Goal: Information Seeking & Learning: Learn about a topic

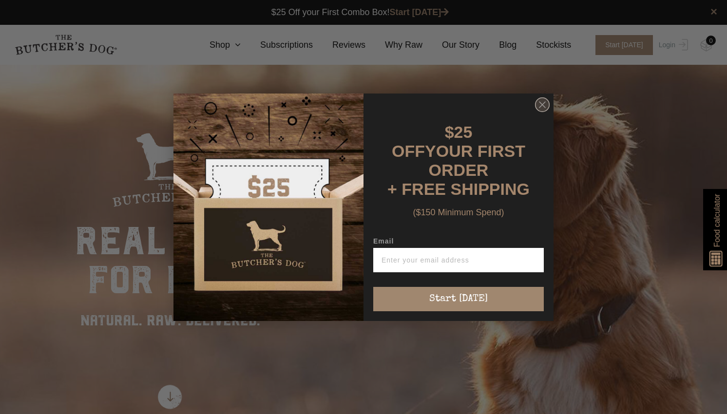
click at [541, 108] on icon "Close dialog" at bounding box center [542, 105] width 6 height 6
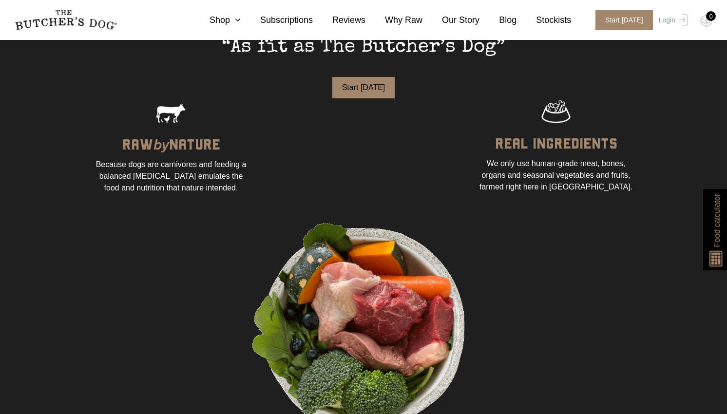
scroll to position [702, 0]
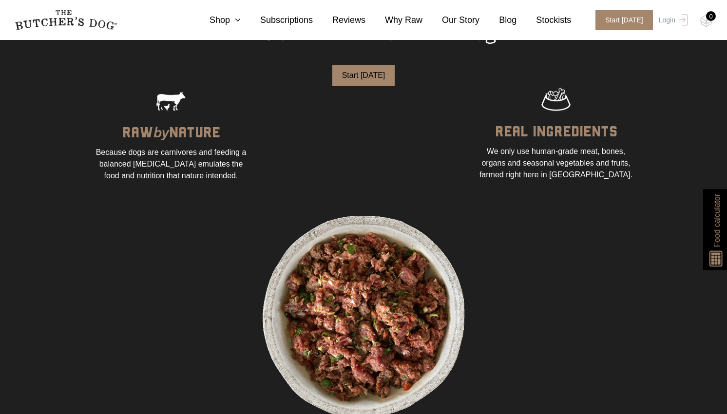
click at [714, 229] on span "Food calculator" at bounding box center [717, 220] width 12 height 53
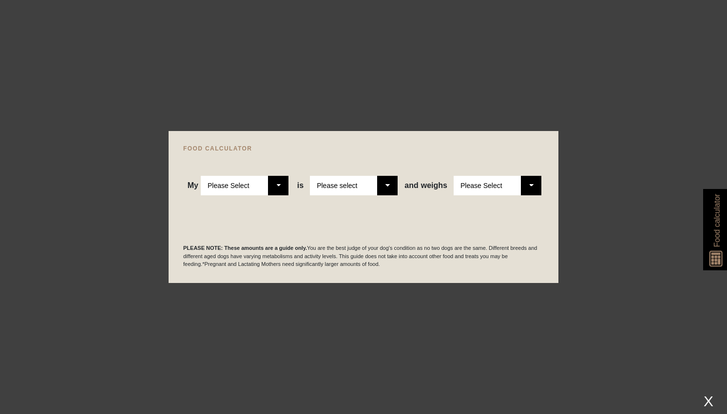
click at [272, 188] on select "Please Select Adult Dog Puppy" at bounding box center [245, 185] width 88 height 19
select select "puppy"
click at [201, 176] on select "Please Select Adult Dog Puppy" at bounding box center [245, 185] width 88 height 19
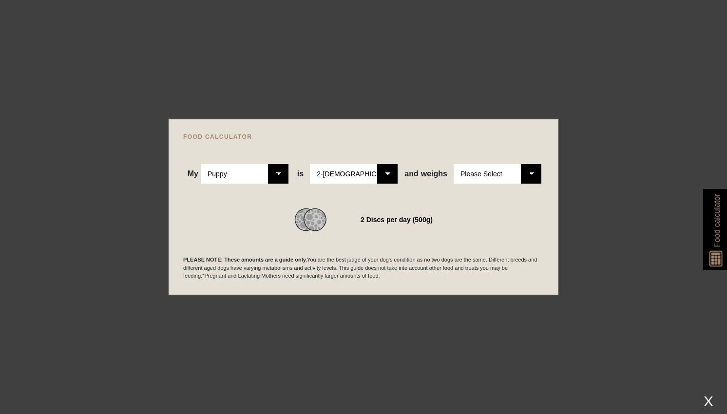
click at [530, 176] on select "Please Select 1kg 2kg 3kg 4kg 5kg 6kg 7kg 8kg 9kg 10kg 11kg 12kg 13kg 14kg 15kg…" at bounding box center [497, 173] width 88 height 19
click at [453, 164] on select "Please Select 1kg 2kg 3kg 4kg 5kg 6kg 7kg 8kg 9kg 10kg 11kg 12kg 13kg 14kg 15kg…" at bounding box center [497, 173] width 88 height 19
click at [516, 221] on div "3 Discs per day (800g)" at bounding box center [363, 219] width 360 height 23
click at [518, 129] on div "FOOD CALCULATOR My Please Select Adult Dog Puppy is Please Select 2-4 months ol…" at bounding box center [364, 206] width 390 height 175
click at [533, 177] on select "Please Select 1kg 2kg 3kg 4kg 5kg 6kg 7kg 8kg 9kg 10kg 11kg 12kg 13kg 14kg 15kg…" at bounding box center [497, 173] width 88 height 19
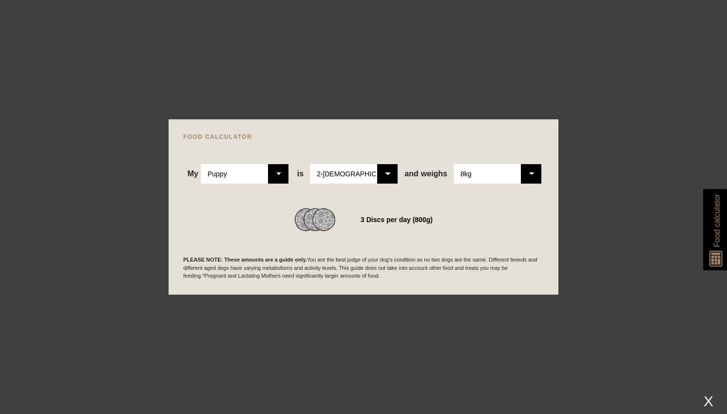
click at [453, 164] on select "Please Select 1kg 2kg 3kg 4kg 5kg 6kg 7kg 8kg 9kg 10kg 11kg 12kg 13kg 14kg 15kg…" at bounding box center [497, 173] width 88 height 19
click at [495, 141] on div "My Please Select Adult Dog Puppy is Please Select 2-4 months old 4-5 months old…" at bounding box center [363, 162] width 360 height 44
click at [437, 144] on div "My Please Select Adult Dog Puppy is Please Select 2-4 months old 4-5 months old…" at bounding box center [363, 162] width 360 height 44
click at [453, 146] on div "My Please Select Adult Dog Puppy is Please Select 2-4 months old 4-5 months old…" at bounding box center [363, 162] width 360 height 44
click at [528, 173] on select "Please Select 1kg 2kg 3kg 4kg 5kg 6kg 7kg 8kg 9kg 10kg 11kg 12kg 13kg 14kg 15kg…" at bounding box center [497, 173] width 88 height 19
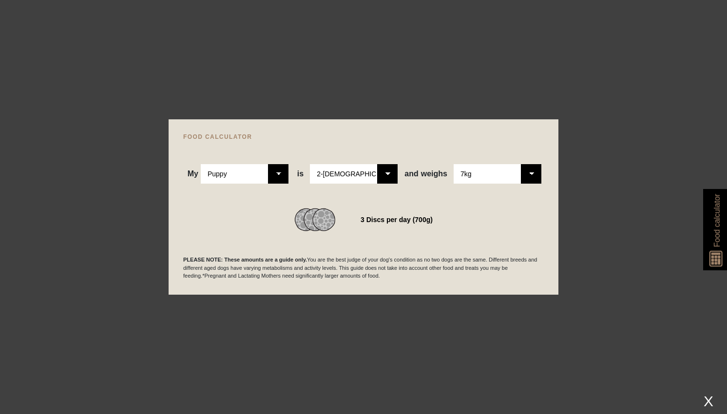
select select "8"
click at [453, 164] on select "Please Select 1kg 2kg 3kg 4kg 5kg 6kg 7kg 8kg 9kg 10kg 11kg 12kg 13kg 14kg 15kg…" at bounding box center [497, 173] width 88 height 19
click at [496, 155] on div "My Please Select Adult Dog Puppy is Please Select 2-4 months old 4-5 months old…" at bounding box center [363, 162] width 360 height 44
click at [405, 224] on div "3 Discs per day (800g)" at bounding box center [396, 220] width 72 height 14
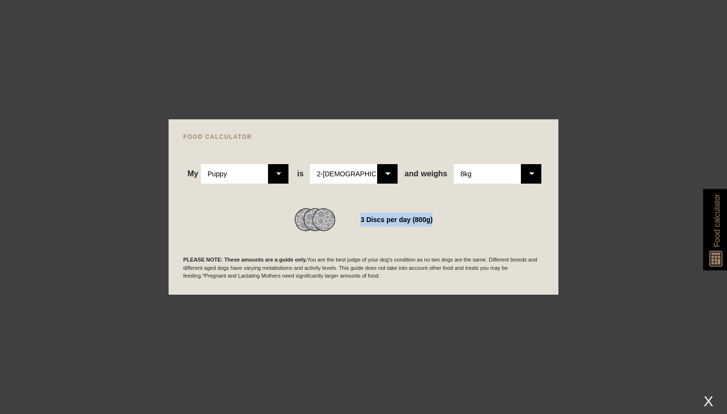
click at [405, 224] on div "3 Discs per day (800g)" at bounding box center [396, 220] width 72 height 14
click at [347, 243] on div "PLEASE NOTE: These amounts are a guide only. You are the best judge of your dog…" at bounding box center [363, 255] width 360 height 49
click at [613, 262] on div at bounding box center [363, 207] width 727 height 414
click at [715, 224] on span "Food calculator" at bounding box center [717, 220] width 12 height 53
click at [621, 178] on div at bounding box center [363, 207] width 727 height 414
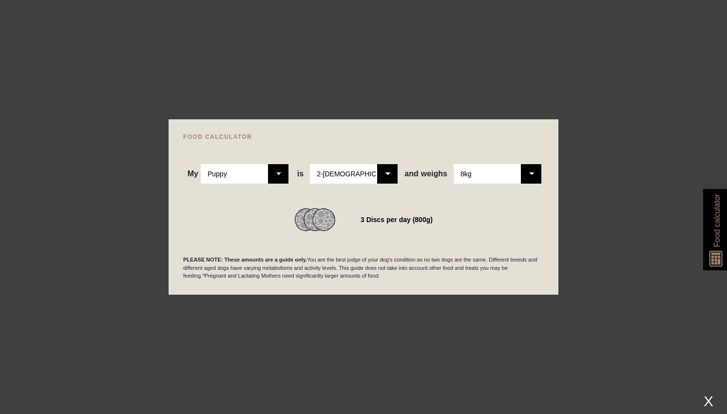
click at [39, 98] on div at bounding box center [363, 207] width 727 height 414
click at [190, 101] on div at bounding box center [363, 207] width 727 height 414
click at [632, 215] on div at bounding box center [363, 207] width 727 height 414
click at [715, 226] on span "Food calculator" at bounding box center [717, 220] width 12 height 53
click at [709, 404] on div "X" at bounding box center [708, 401] width 18 height 16
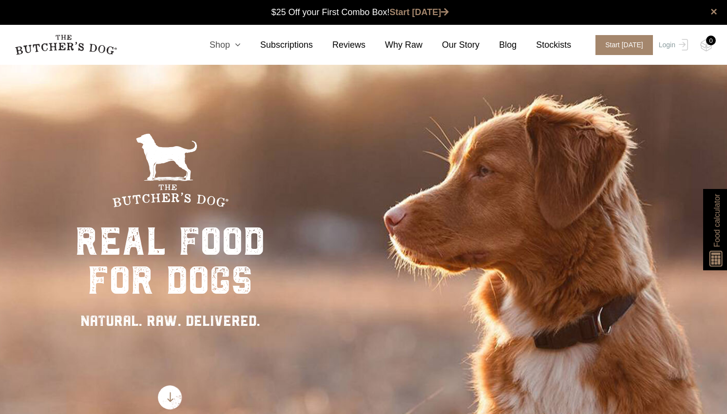
click at [232, 45] on link "Shop" at bounding box center [215, 44] width 51 height 13
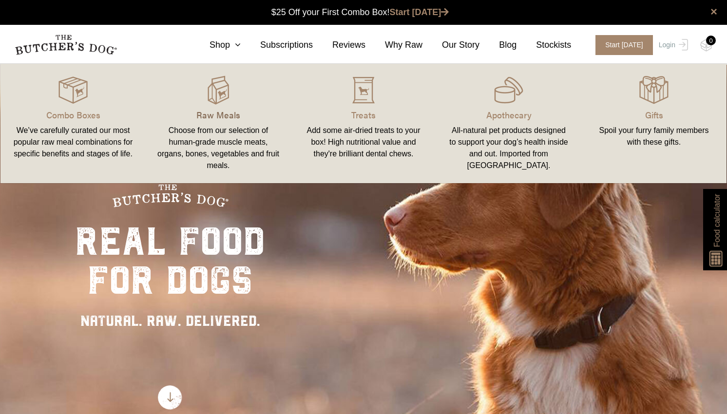
click at [222, 116] on p "Raw Meals" at bounding box center [218, 114] width 122 height 13
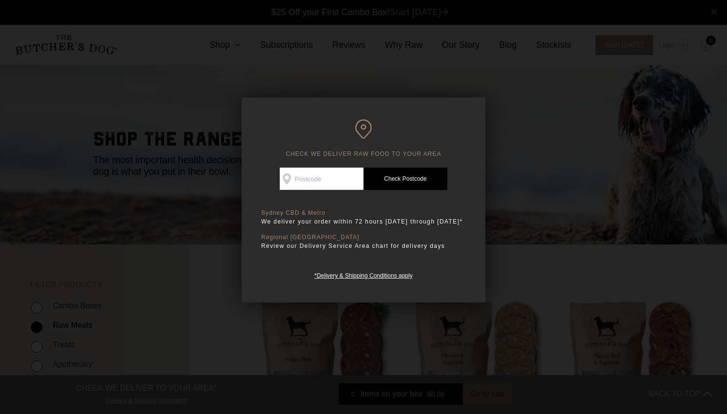
scroll to position [0, 0]
click at [167, 128] on div at bounding box center [363, 207] width 727 height 414
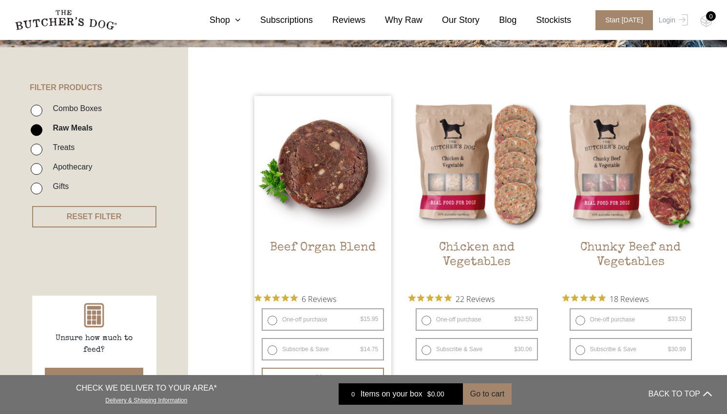
scroll to position [193, 0]
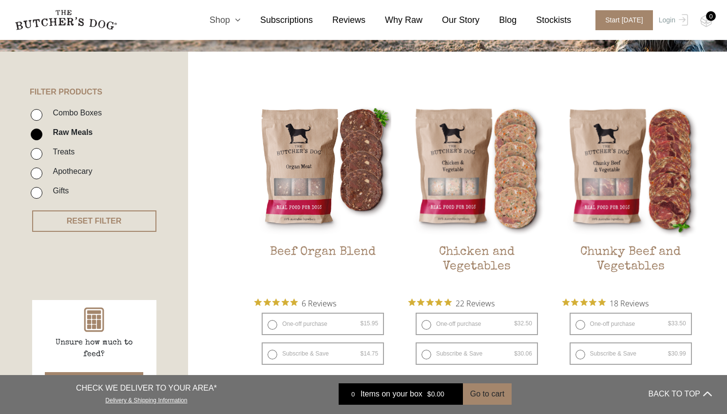
click at [237, 18] on icon at bounding box center [235, 20] width 11 height 9
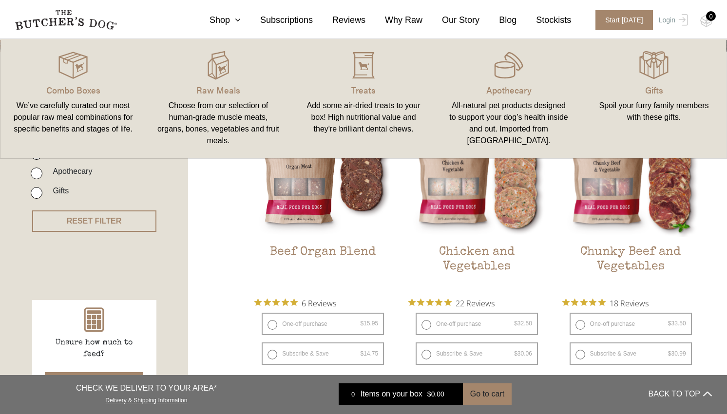
click at [184, 181] on li "Apothecary" at bounding box center [109, 174] width 156 height 19
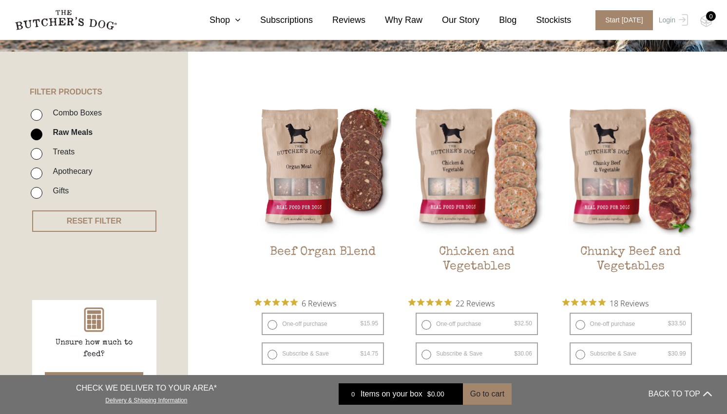
click at [79, 113] on label "Combo Boxes" at bounding box center [75, 112] width 54 height 13
click at [42, 113] on input "Combo Boxes" at bounding box center [37, 115] width 12 height 12
checkbox input "true"
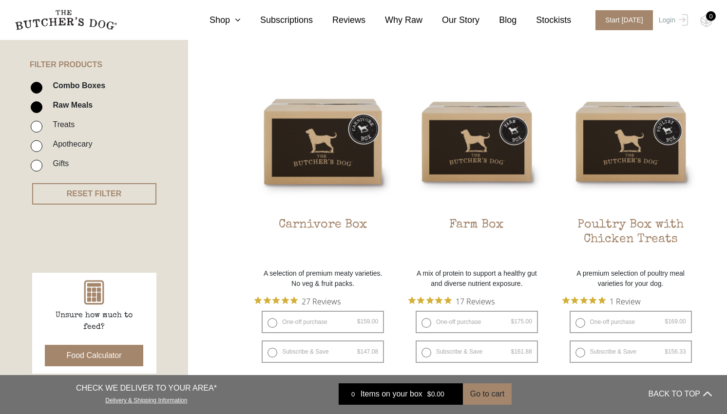
click at [37, 108] on input "Raw Meals" at bounding box center [37, 107] width 12 height 12
checkbox input "false"
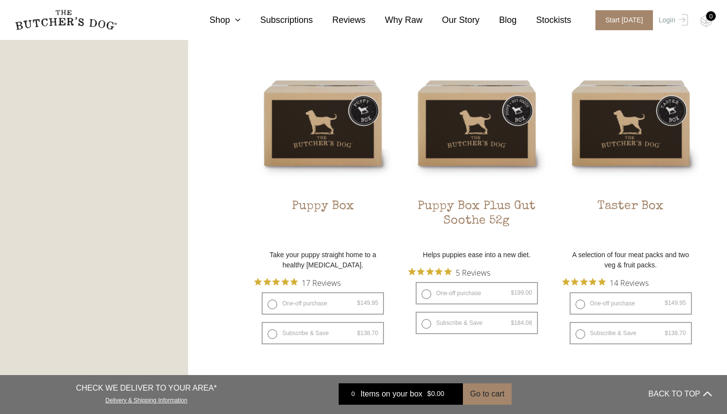
scroll to position [593, 0]
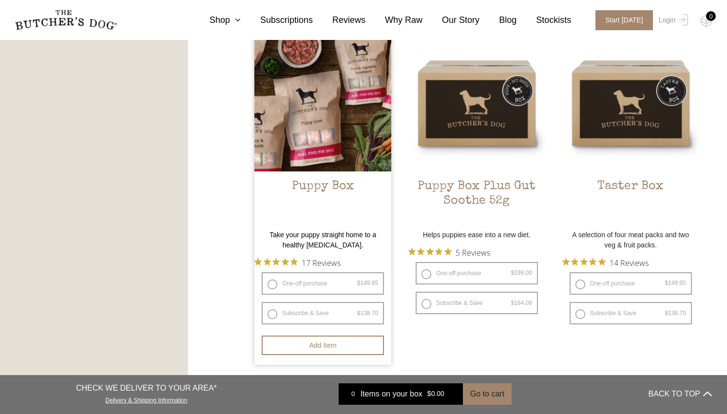
click at [332, 185] on h2 "Puppy Box" at bounding box center [322, 202] width 137 height 46
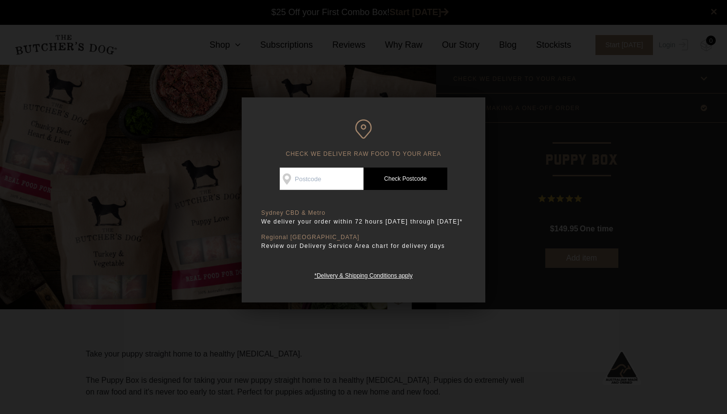
scroll to position [0, 0]
click at [311, 179] on input "Check Availability At" at bounding box center [322, 179] width 84 height 22
type input "2035"
click at [394, 183] on link "Check Postcode" at bounding box center [405, 179] width 84 height 22
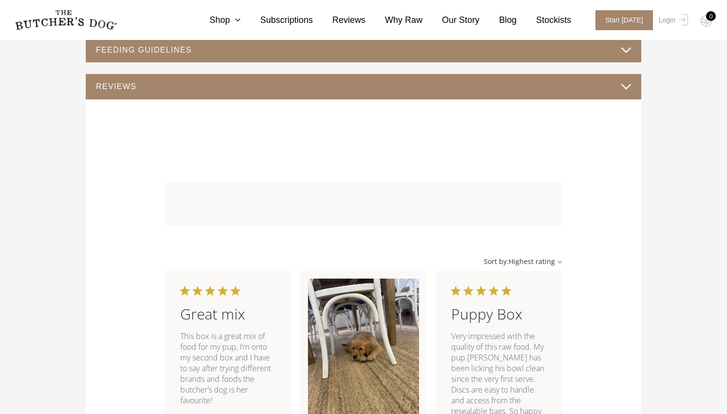
scroll to position [504, 0]
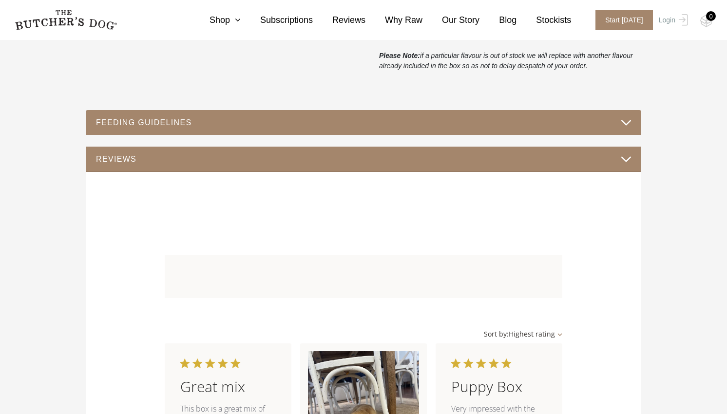
click at [384, 120] on button "FEEDING GUIDELINES" at bounding box center [363, 122] width 536 height 13
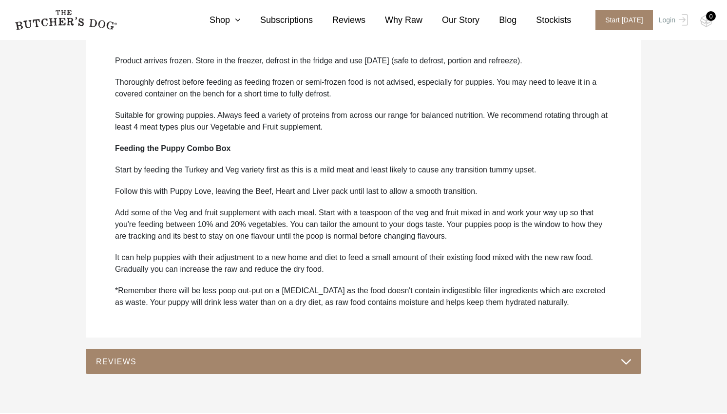
scroll to position [608, 0]
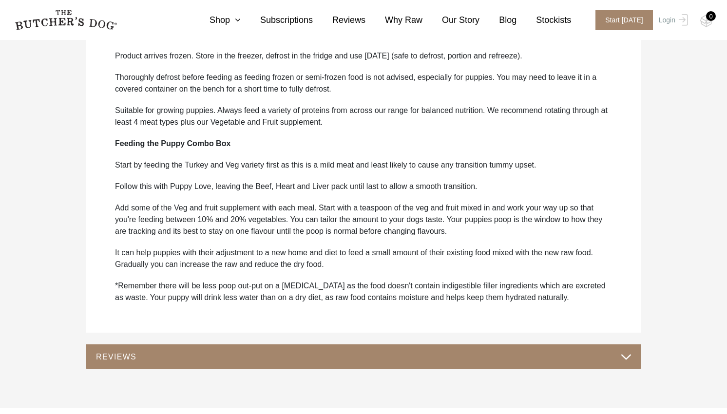
click at [211, 125] on p "Suitable for growing puppies. Always feed a variety of proteins from across our…" at bounding box center [363, 116] width 497 height 23
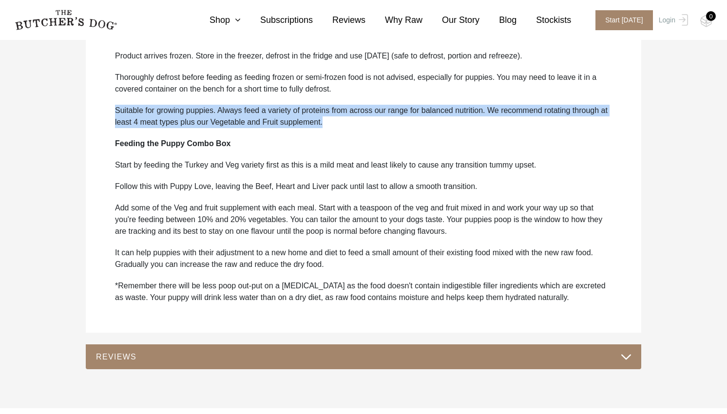
click at [211, 125] on p "Suitable for growing puppies. Always feed a variety of proteins from across our…" at bounding box center [363, 116] width 497 height 23
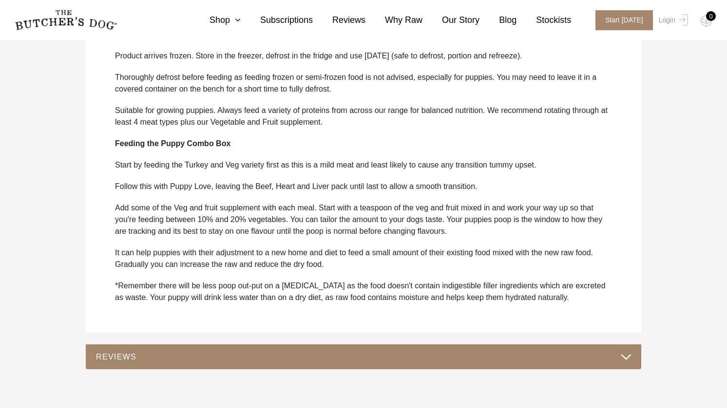
click at [197, 164] on p "Start by feeding the Turkey and Veg variety first as this is a mild meat and le…" at bounding box center [363, 165] width 497 height 12
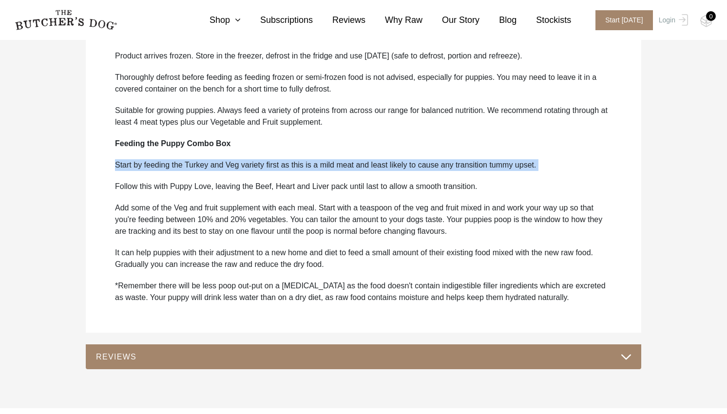
click at [197, 164] on p "Start by feeding the Turkey and Veg variety first as this is a mild meat and le…" at bounding box center [363, 165] width 497 height 12
click at [204, 178] on div "Product arrives frozen. Store in the freezer, defrost in the fridge and use wit…" at bounding box center [363, 181] width 536 height 282
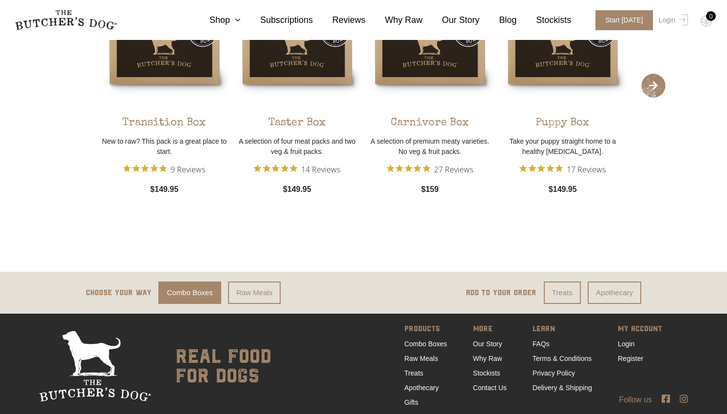
scroll to position [1261, 0]
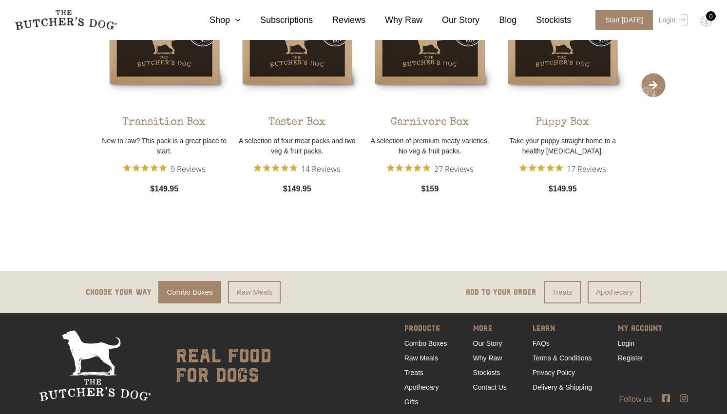
click at [310, 279] on section "Choose your way Combo Boxes Raw Meals ADD TO YOUR ORDER Treats Apothecary" at bounding box center [363, 292] width 727 height 42
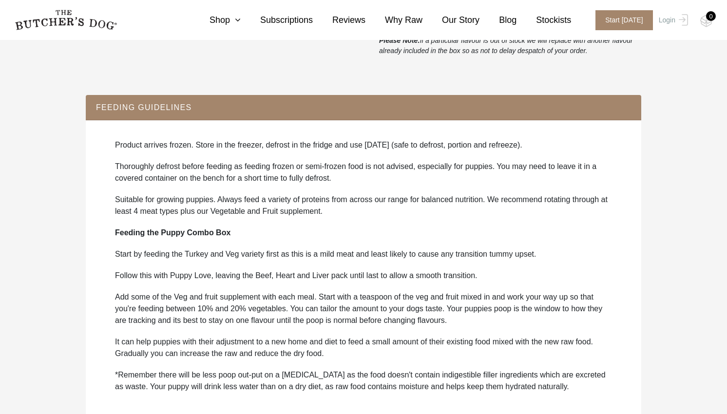
scroll to position [518, 0]
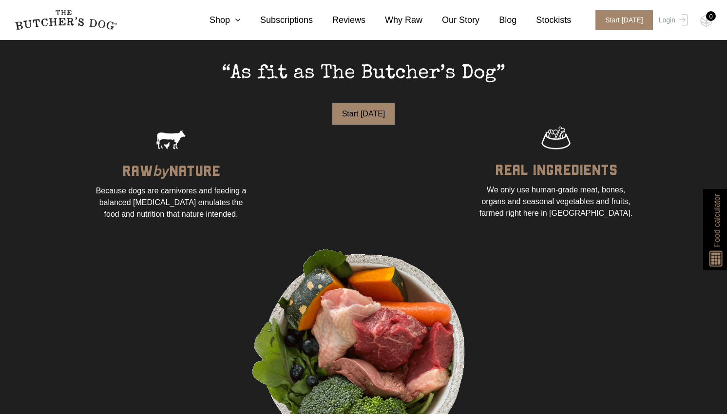
scroll to position [741, 0]
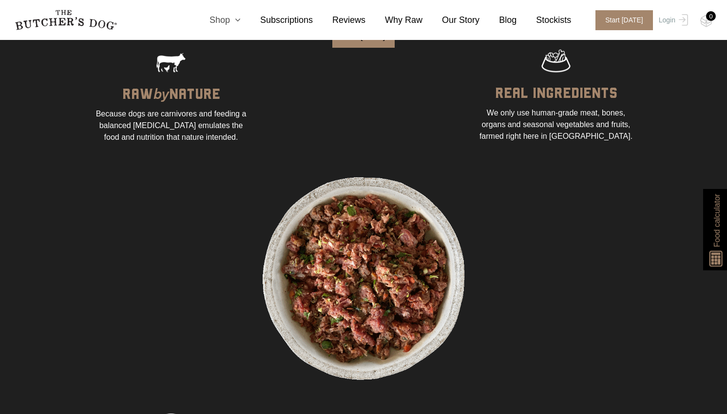
click at [223, 21] on link "Shop" at bounding box center [215, 20] width 51 height 13
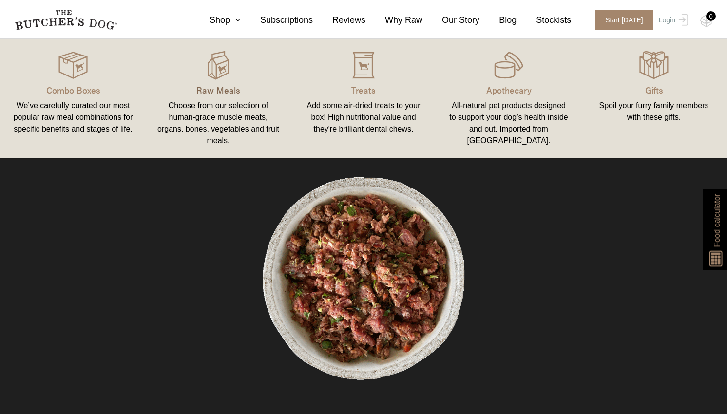
click at [214, 91] on p "Raw Meals" at bounding box center [218, 89] width 122 height 13
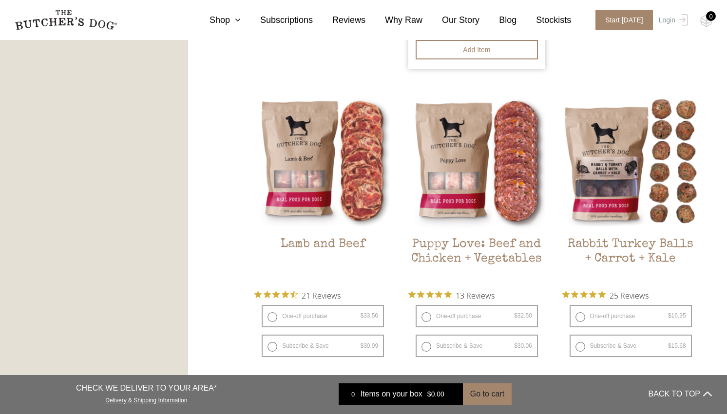
scroll to position [845, 0]
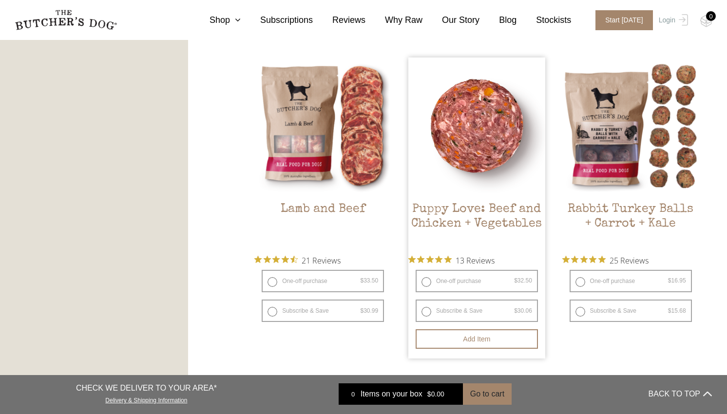
click at [492, 221] on h2 "Puppy Love: Beef and Chicken + Vegetables" at bounding box center [476, 225] width 137 height 46
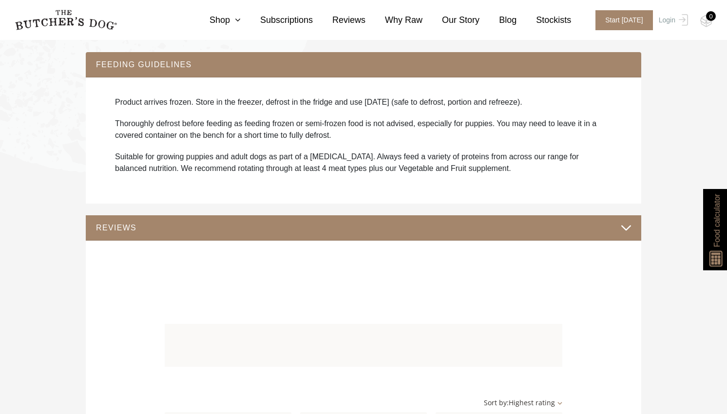
scroll to position [717, 0]
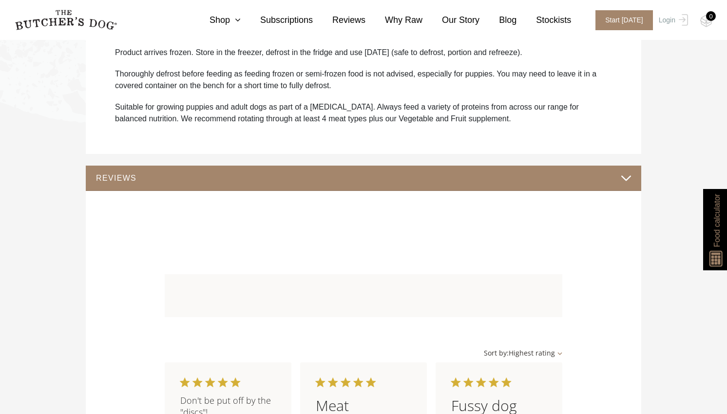
click at [482, 184] on button "REVIEWS" at bounding box center [363, 177] width 536 height 13
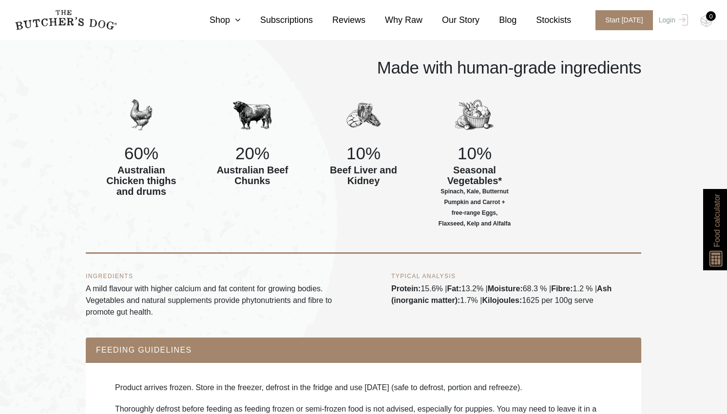
scroll to position [401, 0]
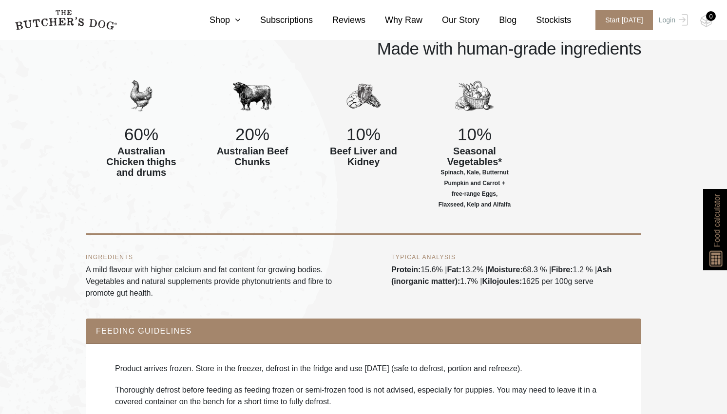
drag, startPoint x: 615, startPoint y: 291, endPoint x: 389, endPoint y: 280, distance: 226.3
click at [389, 280] on div "INGREDIENTS A mild flavour with higher calcium and fat content for growing bodi…" at bounding box center [363, 277] width 555 height 84
copy div "Protein: 15.6% | Fat: 13.2% | Moisture: 68.3 % | Fibre: 1.2 % | Ash (inorganic …"
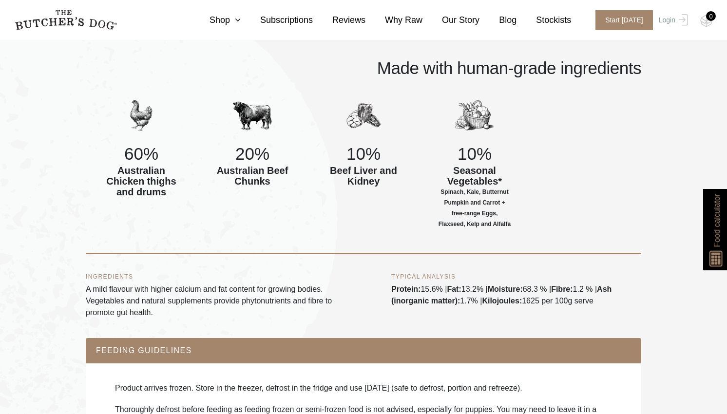
scroll to position [381, 0]
click at [461, 319] on div "TYPICAL ANALYSIS Protein: 15.6% | Fat: 13.2% | Moisture: 68.3 % | Fibre: 1.2 % …" at bounding box center [516, 296] width 250 height 45
drag, startPoint x: 526, startPoint y: 313, endPoint x: 546, endPoint y: 310, distance: 19.7
click at [546, 310] on div "TYPICAL ANALYSIS Protein: 15.6% | Fat: 13.2% | Moisture: 68.3 % | Fibre: 1.2 % …" at bounding box center [516, 296] width 250 height 45
copy div "1625"
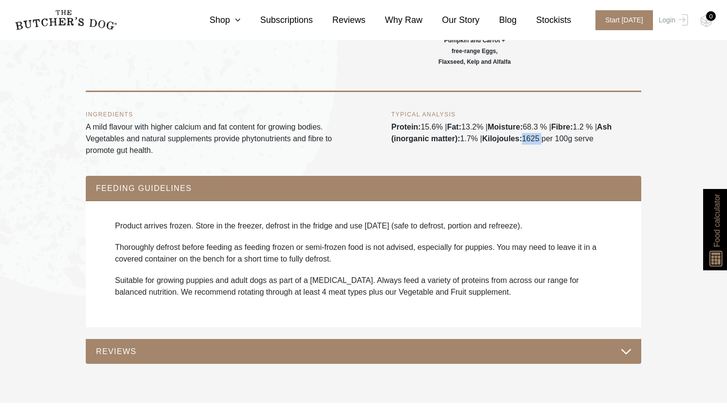
scroll to position [434, 0]
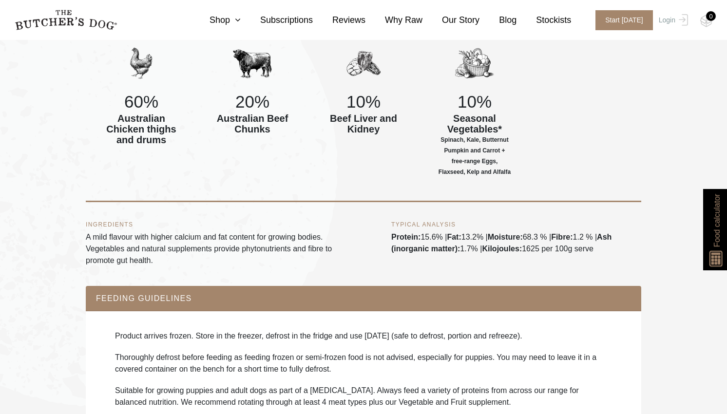
click at [420, 280] on div "INGREDIENTS A mild flavour with higher calcium and fat content for growing bodi…" at bounding box center [363, 244] width 555 height 84
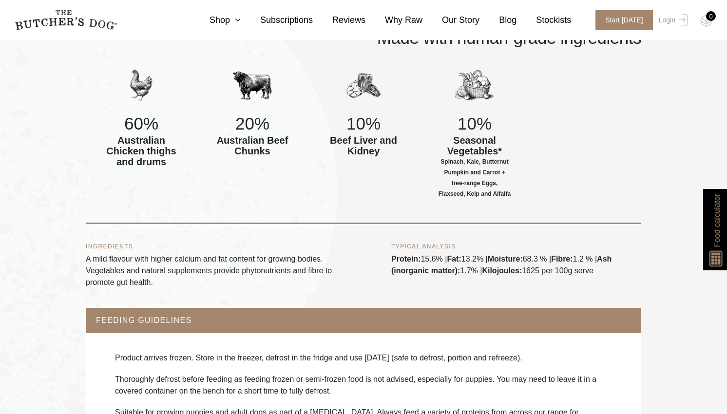
scroll to position [0, 0]
